Goal: Information Seeking & Learning: Learn about a topic

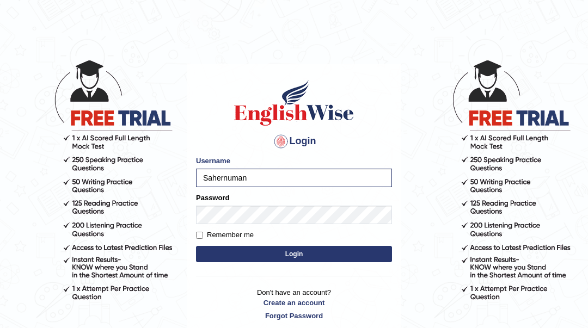
click at [196, 246] on button "Login" at bounding box center [294, 254] width 196 height 16
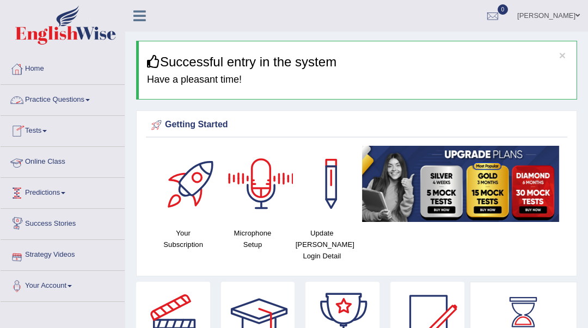
click at [57, 95] on link "Practice Questions" at bounding box center [63, 98] width 124 height 27
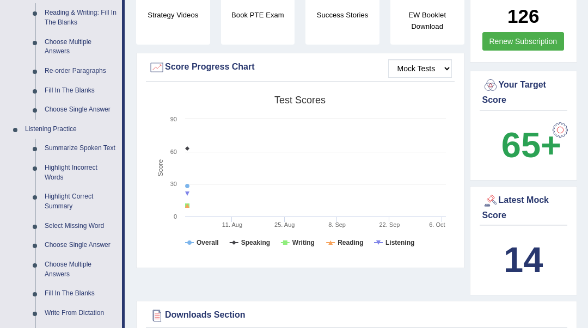
scroll to position [363, 0]
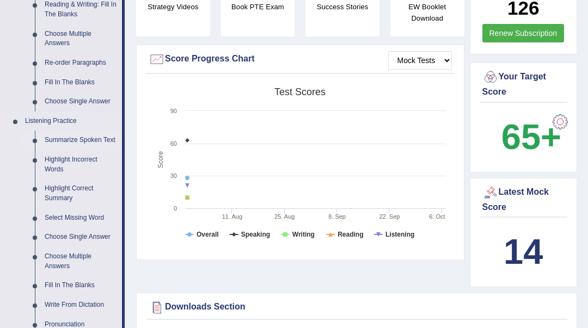
click at [77, 137] on link "Summarize Spoken Text" at bounding box center [81, 141] width 82 height 20
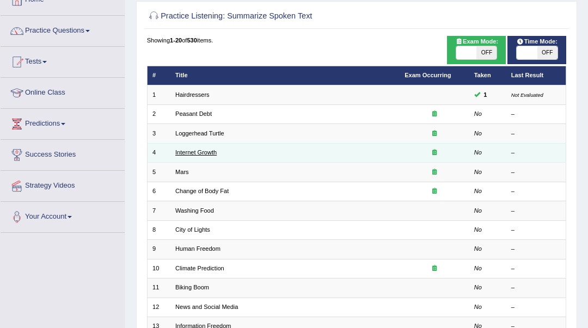
scroll to position [72, 0]
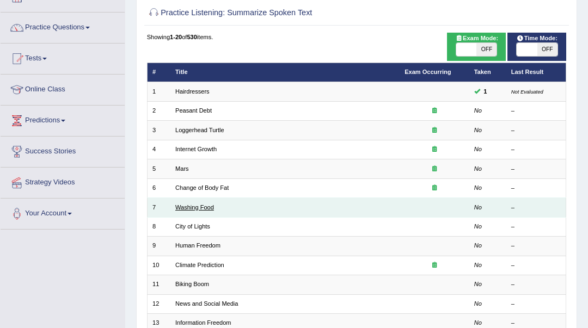
click at [211, 207] on link "Washing Food" at bounding box center [194, 207] width 39 height 7
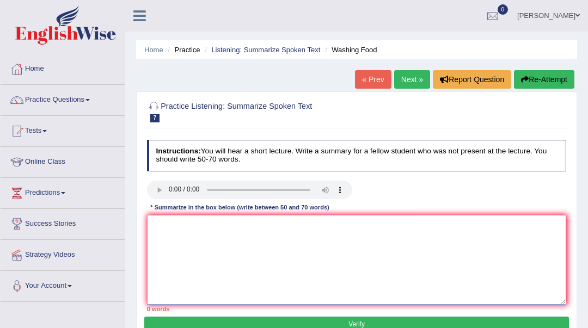
click at [161, 216] on textarea at bounding box center [357, 260] width 420 height 90
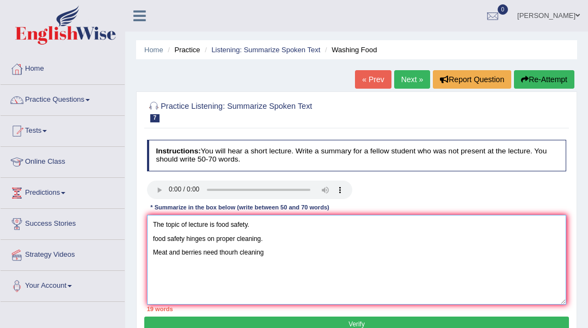
click at [240, 253] on textarea "The topic of lecture is food safety. food safety hinges on proper cleaning. Mea…" at bounding box center [357, 260] width 420 height 90
click at [236, 256] on textarea "The topic of lecture is food safety. food safety hinges on proper cleaning. Mea…" at bounding box center [357, 260] width 420 height 90
click at [277, 253] on textarea "The topic of lecture is food safety. food safety hinges on proper cleaning. Mea…" at bounding box center [357, 260] width 420 height 90
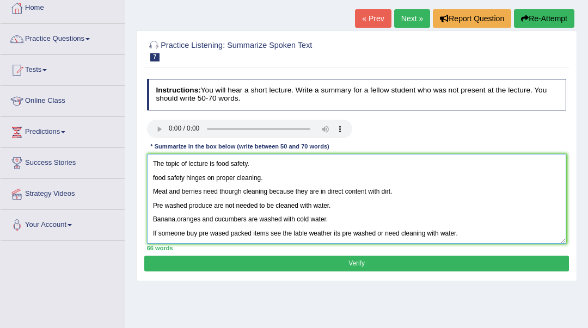
scroll to position [72, 0]
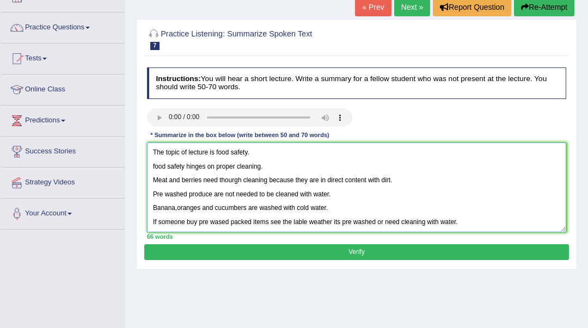
type textarea "The topic of lecture is food safety. food safety hinges on proper cleaning. Mea…"
click at [229, 252] on button "Verify" at bounding box center [356, 253] width 424 height 16
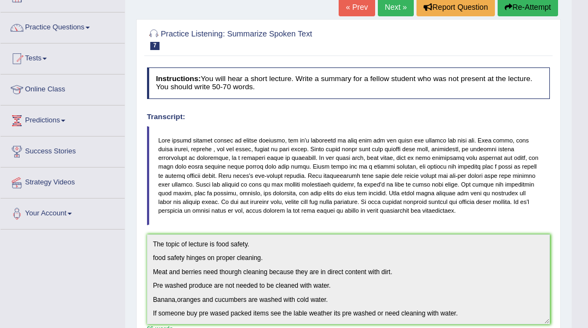
click at [536, 9] on button "Re-Attempt" at bounding box center [528, 7] width 60 height 19
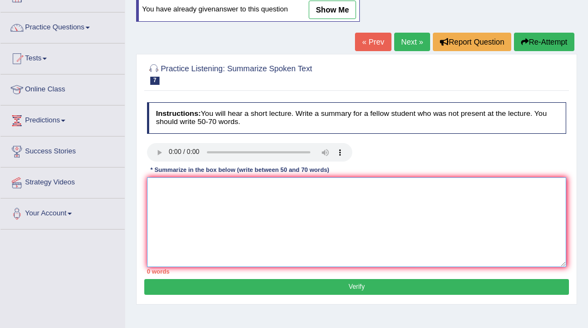
paste textarea "he topic of lecture is food safety. food safety hinges on proper cleaning. Meat…"
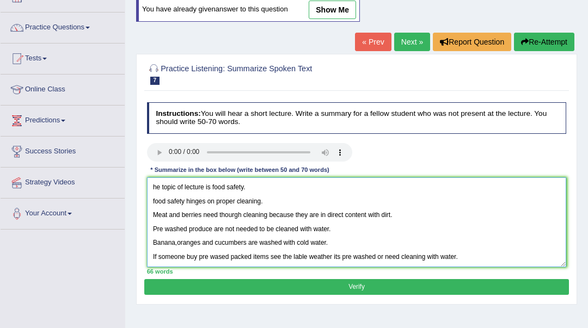
click at [152, 185] on textarea "he topic of lecture is food safety. food safety hinges on proper cleaning. Meat…" at bounding box center [357, 223] width 420 height 90
click at [156, 189] on textarea "ZThe topic of lecture is food safety. food safety hinges on proper cleaning. Me…" at bounding box center [357, 223] width 420 height 90
click at [155, 201] on textarea "The topic of lecture is food safety. food safety hinges on proper cleaning. Mea…" at bounding box center [357, 223] width 420 height 90
click at [179, 242] on textarea "The topic of lecture is food safety. Food safety hinges on proper cleaning. Mea…" at bounding box center [357, 223] width 420 height 90
click at [222, 255] on textarea "The topic of lecture is food safety. Food safety hinges on proper cleaning. Mea…" at bounding box center [357, 223] width 420 height 90
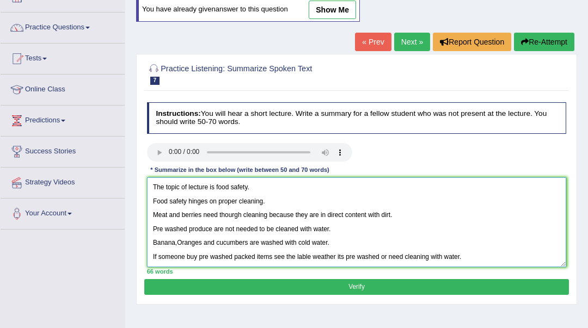
click at [242, 216] on textarea "The topic of lecture is food safety. Food safety hinges on proper cleaning. Mea…" at bounding box center [357, 223] width 420 height 90
click at [240, 214] on textarea "The topic of lecture is food safety. Food safety hinges on proper cleaning. Mea…" at bounding box center [357, 223] width 420 height 90
click at [310, 255] on textarea "The topic of lecture is food safety. Food safety hinges on proper cleaning. Mea…" at bounding box center [357, 223] width 420 height 90
type textarea "The topic of lecture is food safety. Food safety hinges on proper cleaning. Mea…"
click at [324, 283] on button "Verify" at bounding box center [356, 287] width 424 height 16
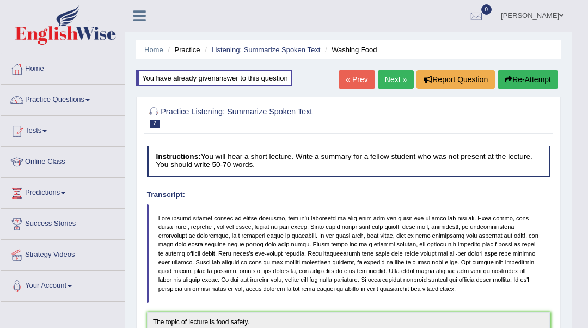
click at [391, 82] on link "Next »" at bounding box center [396, 79] width 36 height 19
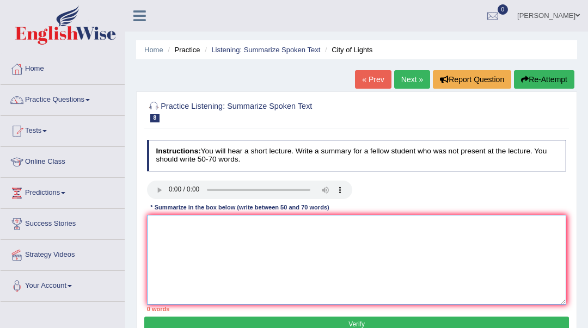
click at [161, 234] on textarea at bounding box center [357, 260] width 420 height 90
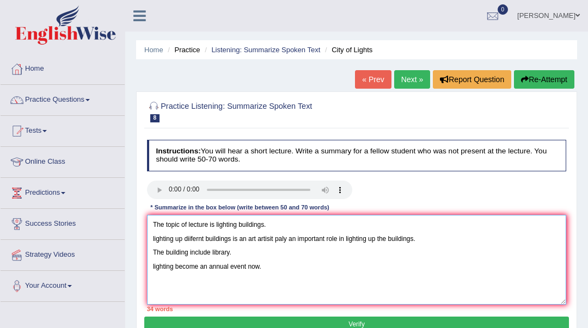
click at [153, 267] on textarea "The topic of lecture is lighting buildings. lighting up diifernt buildings is a…" at bounding box center [357, 260] width 420 height 90
click at [155, 265] on textarea "The topic of lecture is lighting buildings. lighting up diifernt buildings is a…" at bounding box center [357, 260] width 420 height 90
click at [154, 267] on textarea "The topic of lecture is lighting buildings. lighting up diifernt buildings is a…" at bounding box center [357, 260] width 420 height 90
click at [157, 267] on textarea "The topic of lecture is lighting buildings. lighting up diifernt buildings is a…" at bounding box center [357, 260] width 420 height 90
click at [268, 268] on textarea "The topic of lecture is lighting buildings. lighting up diifernt buildings is a…" at bounding box center [357, 260] width 420 height 90
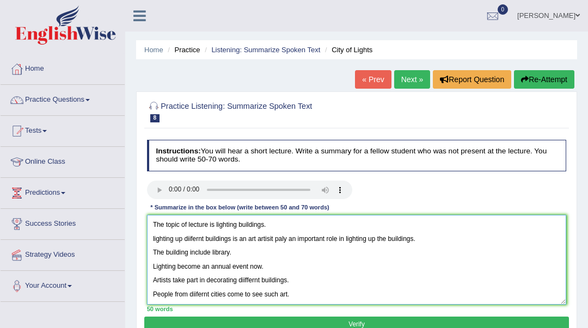
scroll to position [32, 0]
type textarea "The topic of lecture is lighting buildings. lighting up diifernt buildings is a…"
click at [341, 321] on button "Verify" at bounding box center [356, 325] width 424 height 16
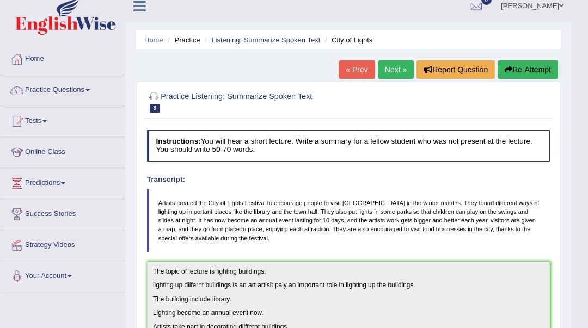
scroll to position [0, 0]
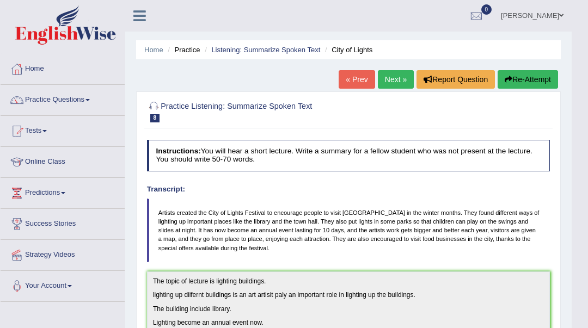
click at [528, 79] on button "Re-Attempt" at bounding box center [528, 79] width 60 height 19
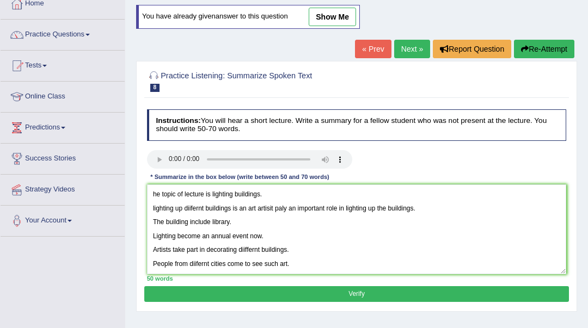
scroll to position [77, 0]
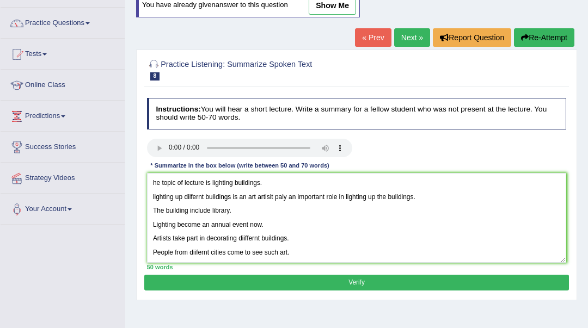
click at [196, 252] on textarea "he topic of lecture is lighting buildings. lighting up diifernt buildings is an…" at bounding box center [357, 218] width 420 height 90
click at [200, 252] on textarea "he topic of lecture is lighting buildings. lighting up diifernt buildings is an…" at bounding box center [357, 218] width 420 height 90
click at [154, 197] on textarea "he topic of lecture is lighting buildings. lighting up diifernt buildings is an…" at bounding box center [357, 218] width 420 height 90
click at [192, 198] on textarea "he topic of lecture is lighting buildings. Lighting up diifernt buildings is an…" at bounding box center [357, 218] width 420 height 90
click at [200, 195] on textarea "he topic of lecture is lighting buildings. Lighting up differnt buildings is an…" at bounding box center [357, 218] width 420 height 90
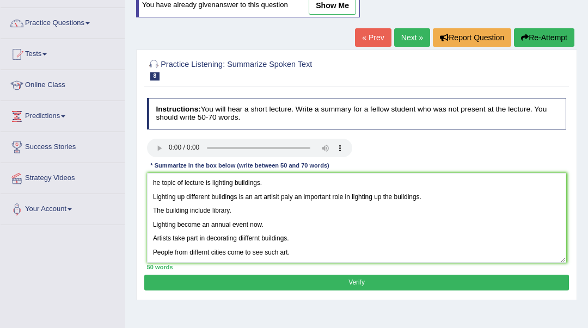
click at [203, 252] on textarea "he topic of lecture is lighting buildings. Lighting up different buildings is a…" at bounding box center [357, 218] width 420 height 90
click at [280, 197] on textarea "he topic of lecture is lighting buildings. Lighting up different buildings is a…" at bounding box center [357, 218] width 420 height 90
click at [279, 196] on textarea "he topic of lecture is lighting buildings. Lighting up different buildings is a…" at bounding box center [357, 218] width 420 height 90
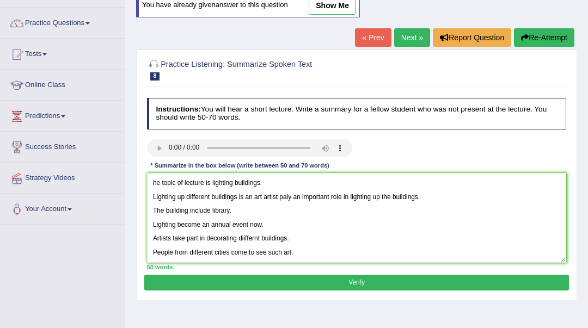
click at [286, 197] on textarea "he topic of lecture is lighting buildings. Lighting up different buildings is a…" at bounding box center [357, 218] width 420 height 90
click at [152, 181] on textarea "he topic of lecture is lighting buildings. Lighting up different buildings is a…" at bounding box center [357, 218] width 420 height 90
type textarea "The topic of lecture is lighting buildings. Lighting up different buildings is …"
click at [259, 284] on button "Verify" at bounding box center [356, 283] width 424 height 16
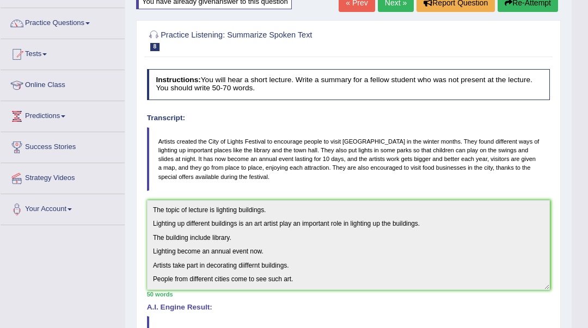
scroll to position [4, 0]
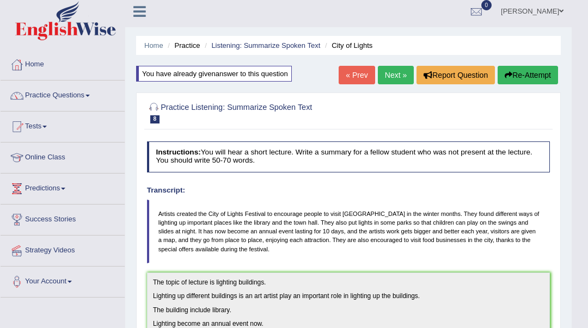
click at [383, 79] on link "Next »" at bounding box center [396, 75] width 36 height 19
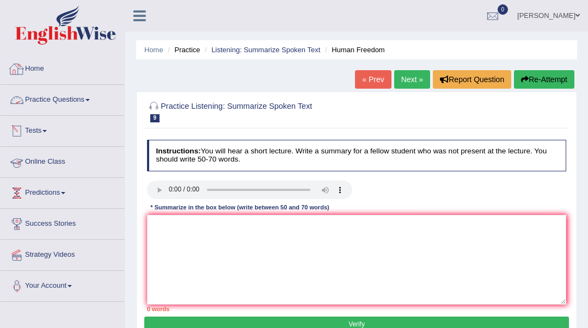
click at [56, 96] on link "Practice Questions" at bounding box center [63, 98] width 124 height 27
